Goal: Task Accomplishment & Management: Manage account settings

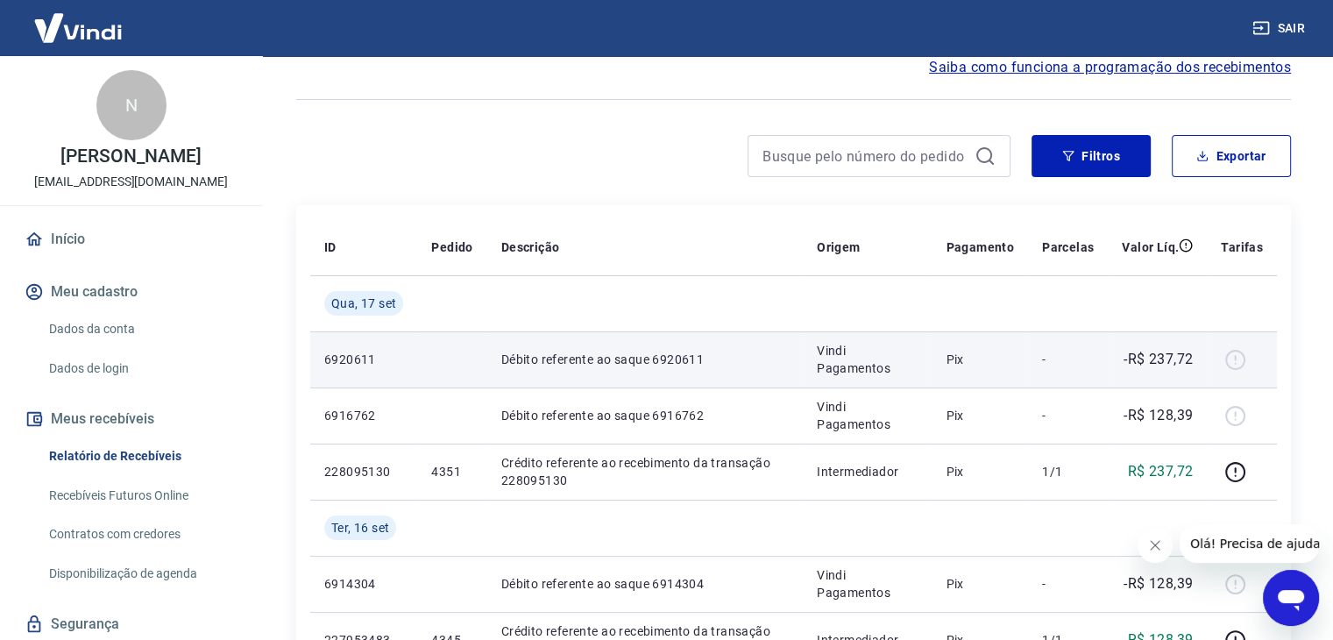
scroll to position [88, 0]
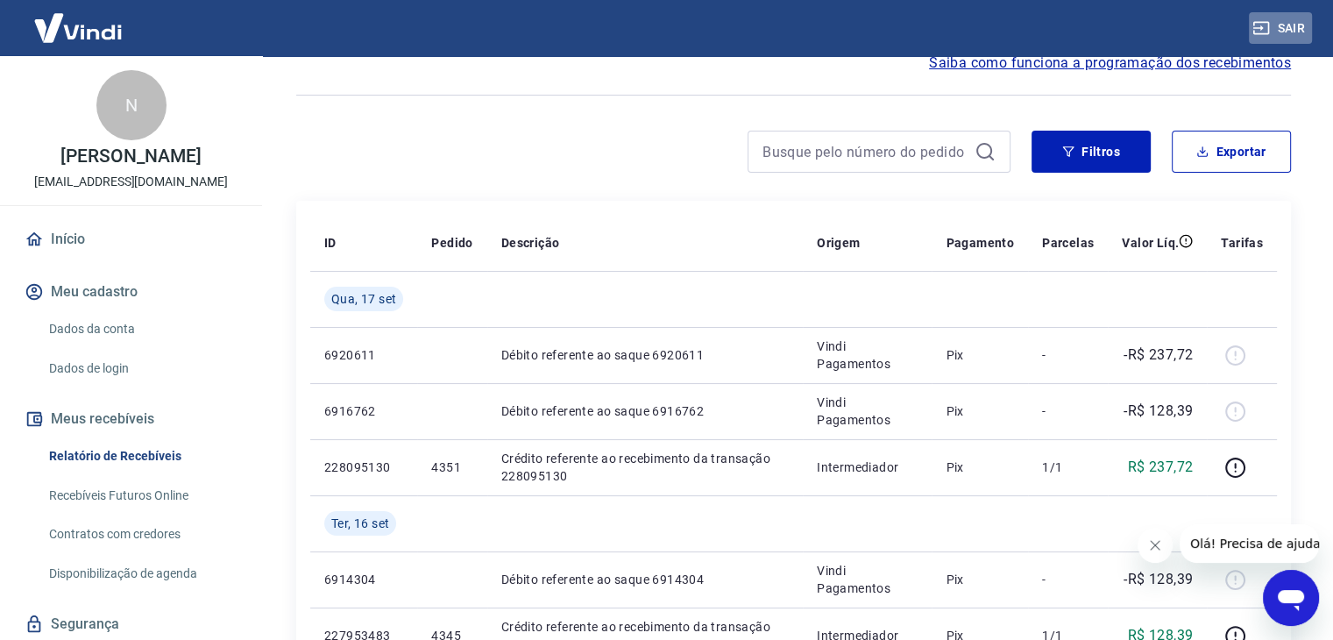
click at [1291, 24] on button "Sair" at bounding box center [1280, 28] width 63 height 32
